Goal: Transaction & Acquisition: Purchase product/service

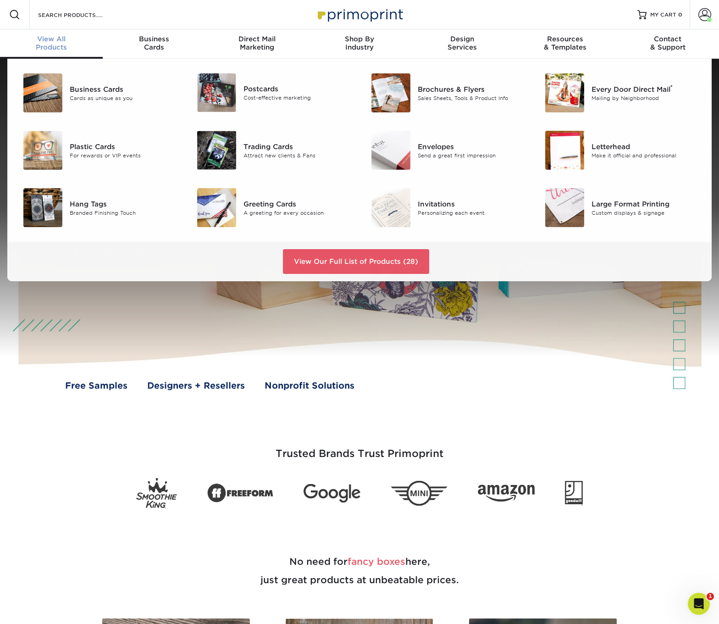
click at [50, 44] on div "View All Products" at bounding box center [51, 43] width 103 height 17
click at [316, 265] on link "View Our Full List of Products (28)" at bounding box center [356, 261] width 146 height 25
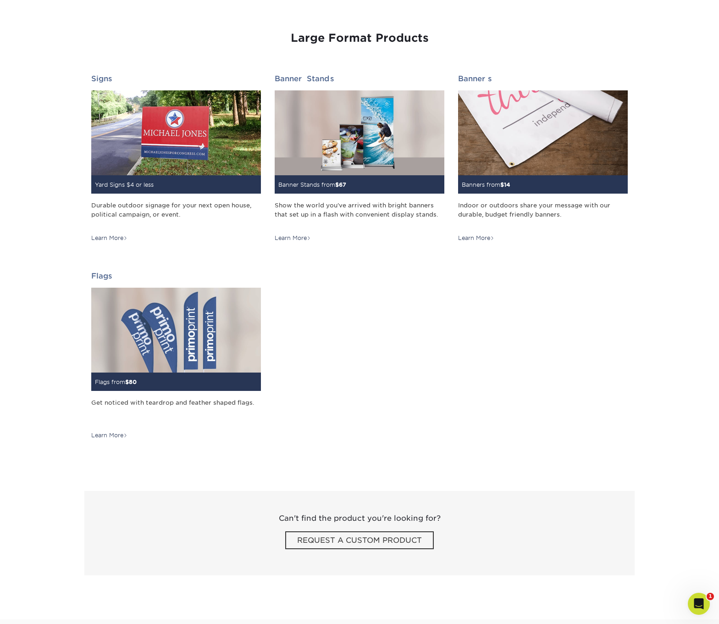
scroll to position [1253, 0]
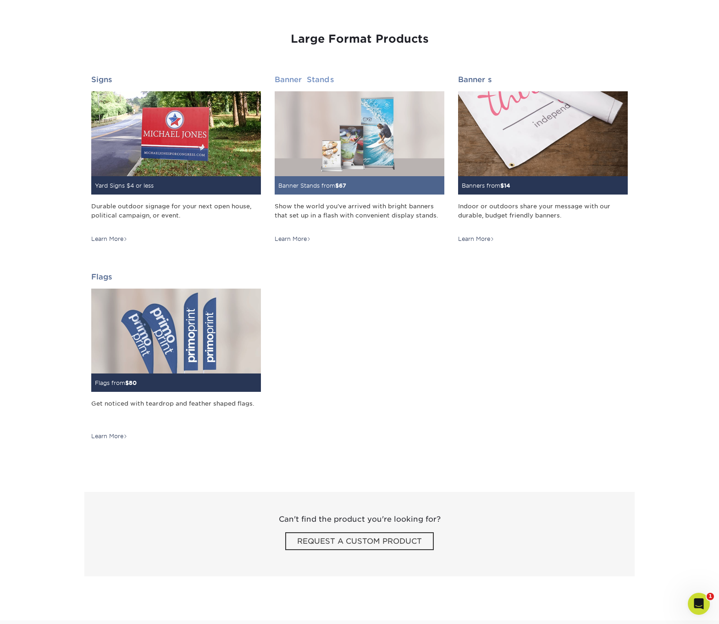
click at [318, 172] on img at bounding box center [360, 133] width 170 height 85
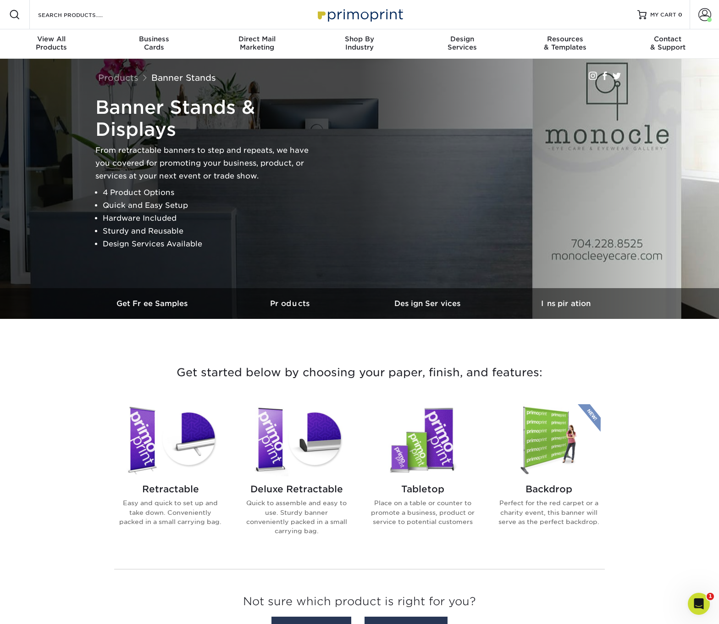
click at [430, 490] on h2 "Tabletop" at bounding box center [422, 488] width 104 height 11
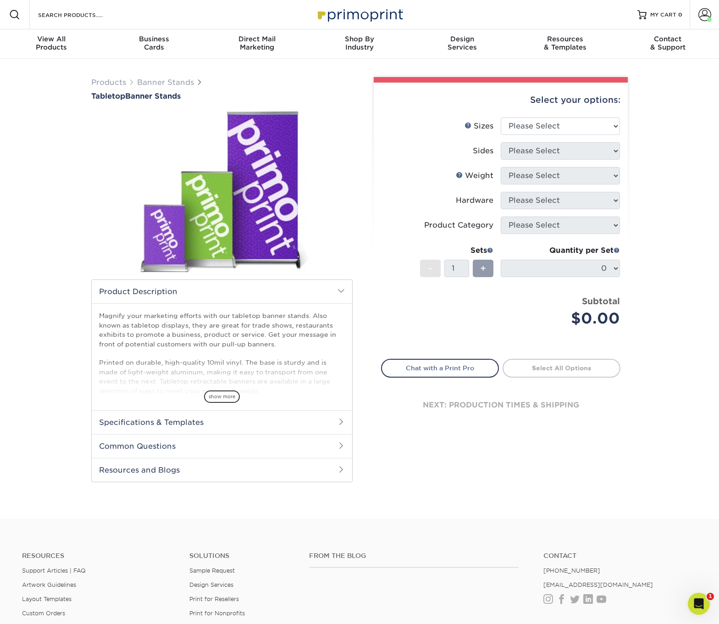
click at [197, 417] on h2 "Specifications & Templates" at bounding box center [222, 422] width 260 height 24
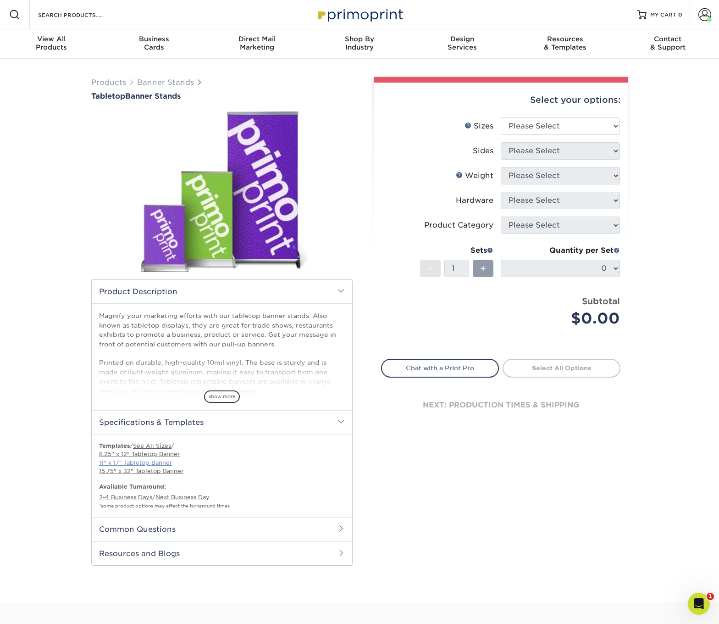
click at [157, 462] on link "11" x 17" Tabletop Banner" at bounding box center [135, 462] width 73 height 7
click at [555, 122] on select "Please Select 8.25" x 12" 11" x 17" 15.75" x 32"" at bounding box center [560, 125] width 119 height 17
select select "11.00x17.00"
click at [501, 117] on select "Please Select 8.25" x 12" 11" x 17" 15.75" x 32"" at bounding box center [560, 125] width 119 height 17
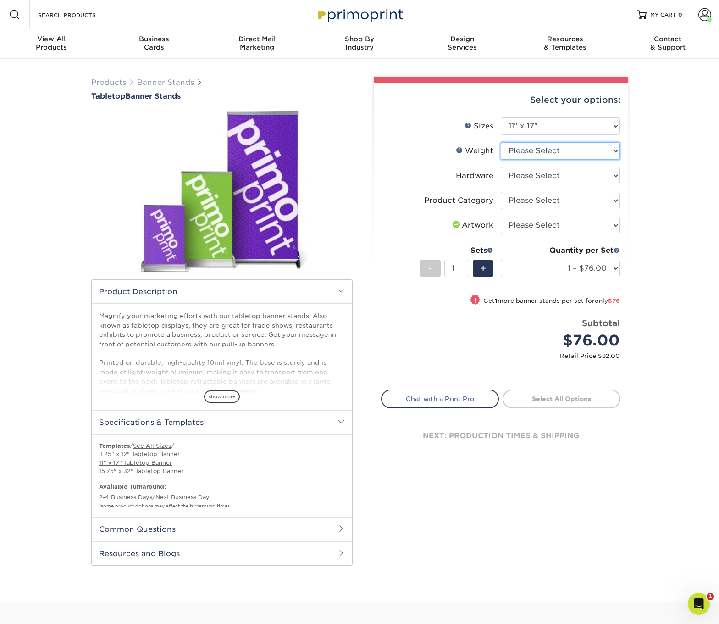
click at [547, 151] on select "Please Select 10MILINDOOR" at bounding box center [560, 150] width 119 height 17
click at [501, 142] on select "Please Select 10MILINDOOR" at bounding box center [560, 150] width 119 height 17
